Goal: Transaction & Acquisition: Obtain resource

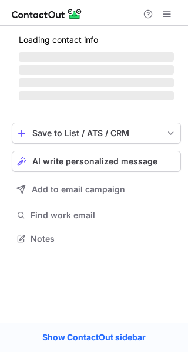
scroll to position [256, 188]
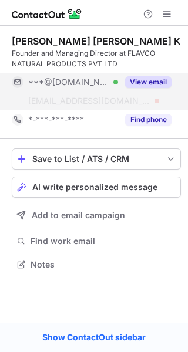
click at [126, 80] on button "View email" at bounding box center [148, 82] width 46 height 12
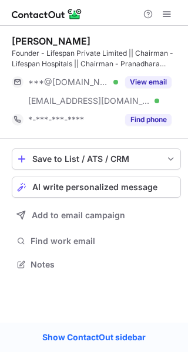
scroll to position [256, 188]
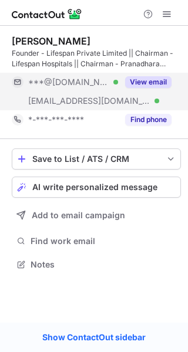
click at [141, 85] on button "View email" at bounding box center [148, 82] width 46 height 12
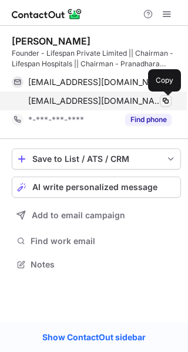
click at [165, 99] on span at bounding box center [165, 100] width 9 height 9
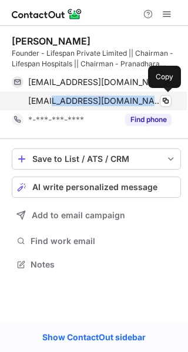
drag, startPoint x: 95, startPoint y: 105, endPoint x: 53, endPoint y: 101, distance: 41.3
click at [53, 101] on div "nram@lifespan.life Verified" at bounding box center [99, 101] width 143 height 11
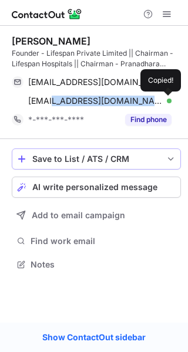
copy span "lifespan.life"
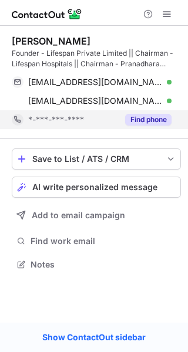
click at [125, 126] on div "Find phone" at bounding box center [144, 119] width 53 height 19
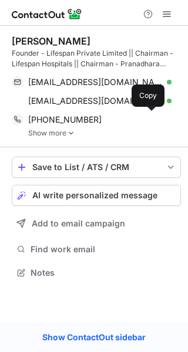
scroll to position [265, 188]
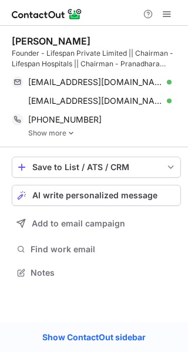
scroll to position [265, 188]
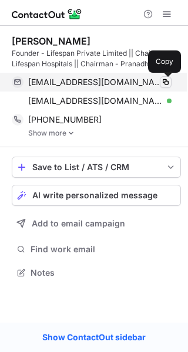
click at [164, 80] on span at bounding box center [165, 81] width 9 height 9
